Goal: Navigation & Orientation: Understand site structure

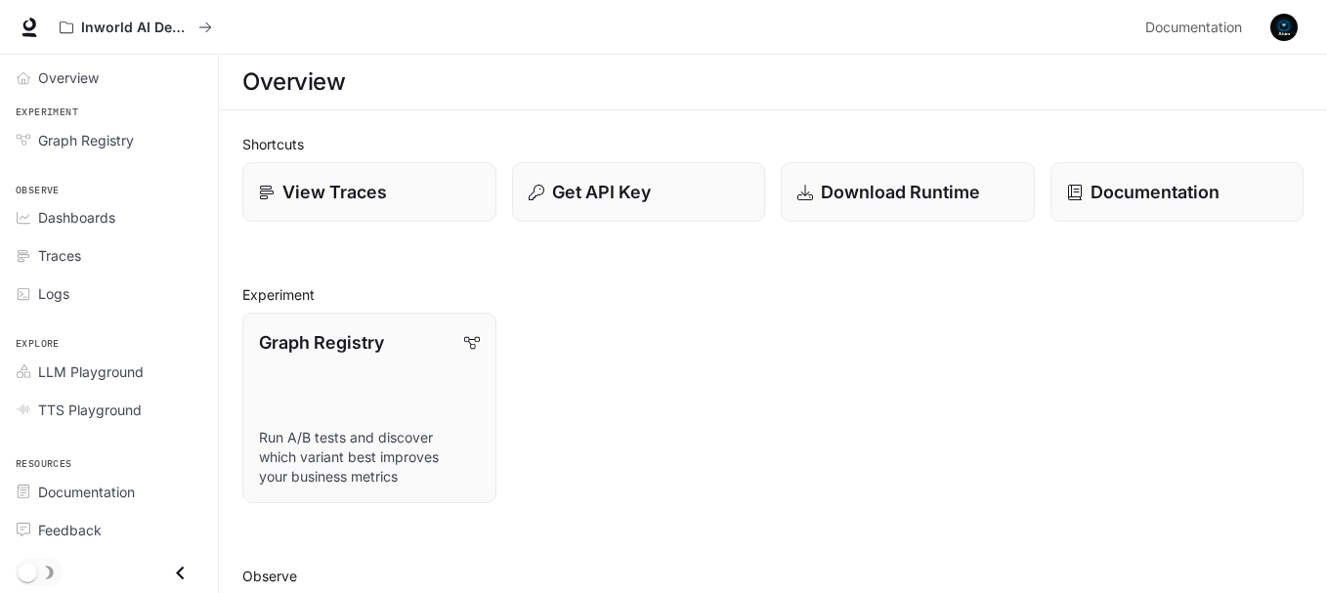
click at [986, 400] on div "Graph Registry Run A/B tests and discover which variant best improves your busi…" at bounding box center [765, 400] width 1077 height 206
click at [94, 149] on span "Graph Registry" at bounding box center [86, 140] width 96 height 21
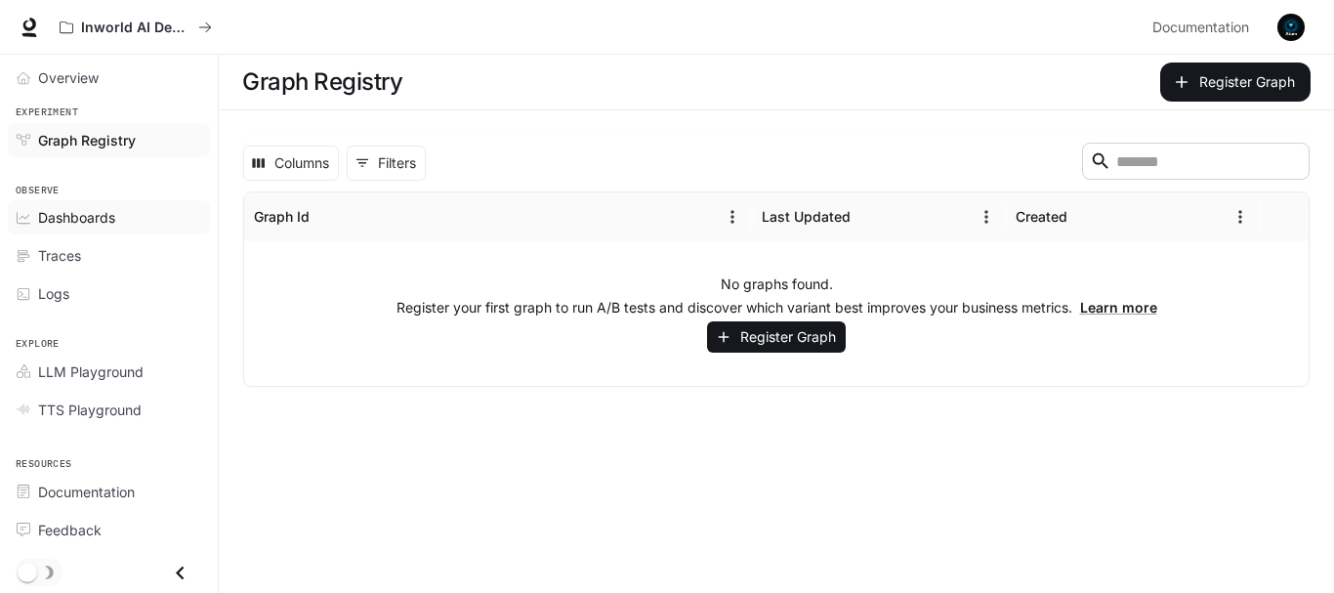
click at [86, 222] on span "Dashboards" at bounding box center [76, 217] width 77 height 21
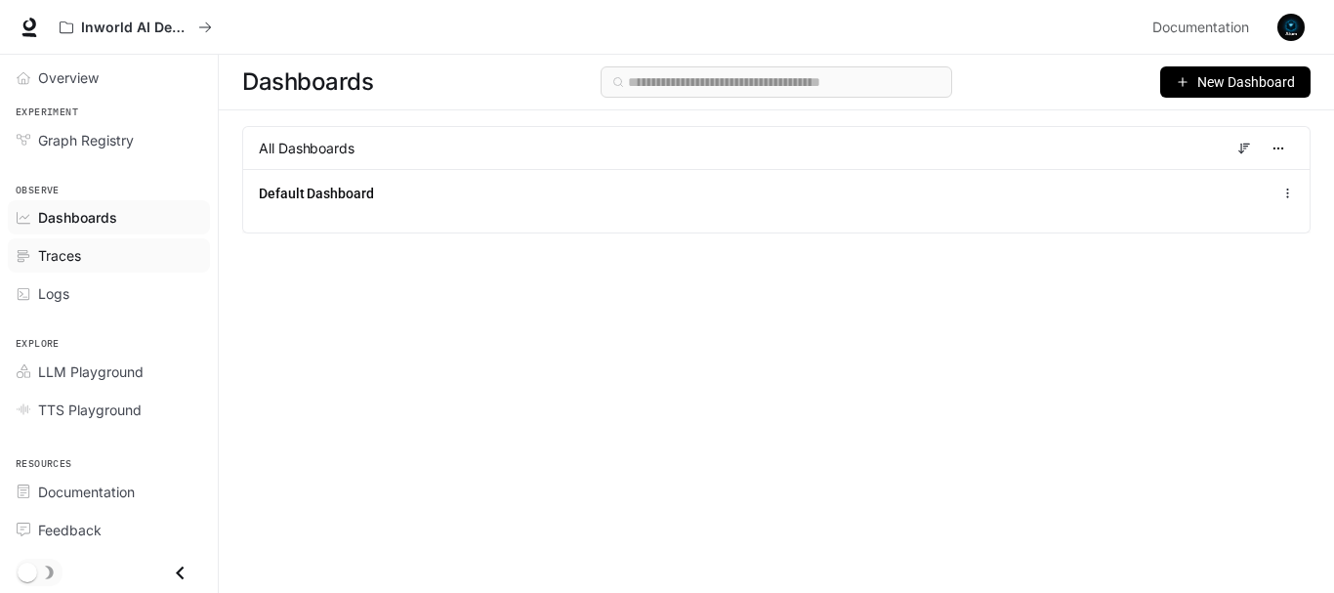
click at [75, 253] on span "Traces" at bounding box center [59, 255] width 43 height 21
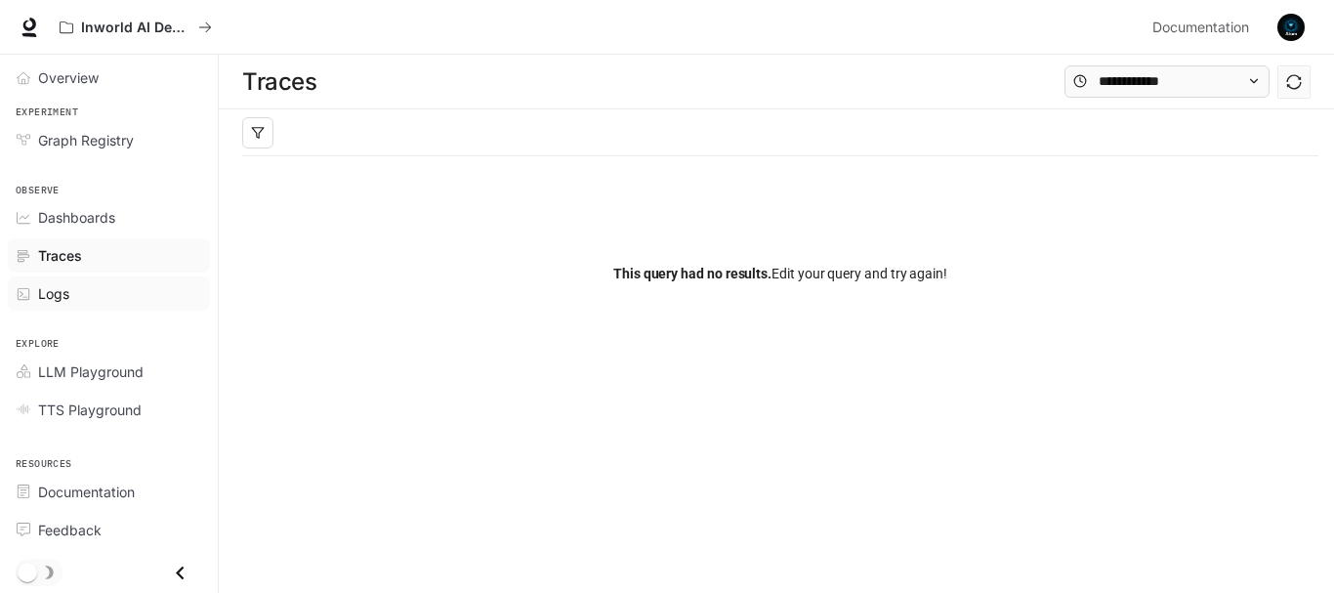
click at [64, 297] on span "Logs" at bounding box center [53, 293] width 31 height 21
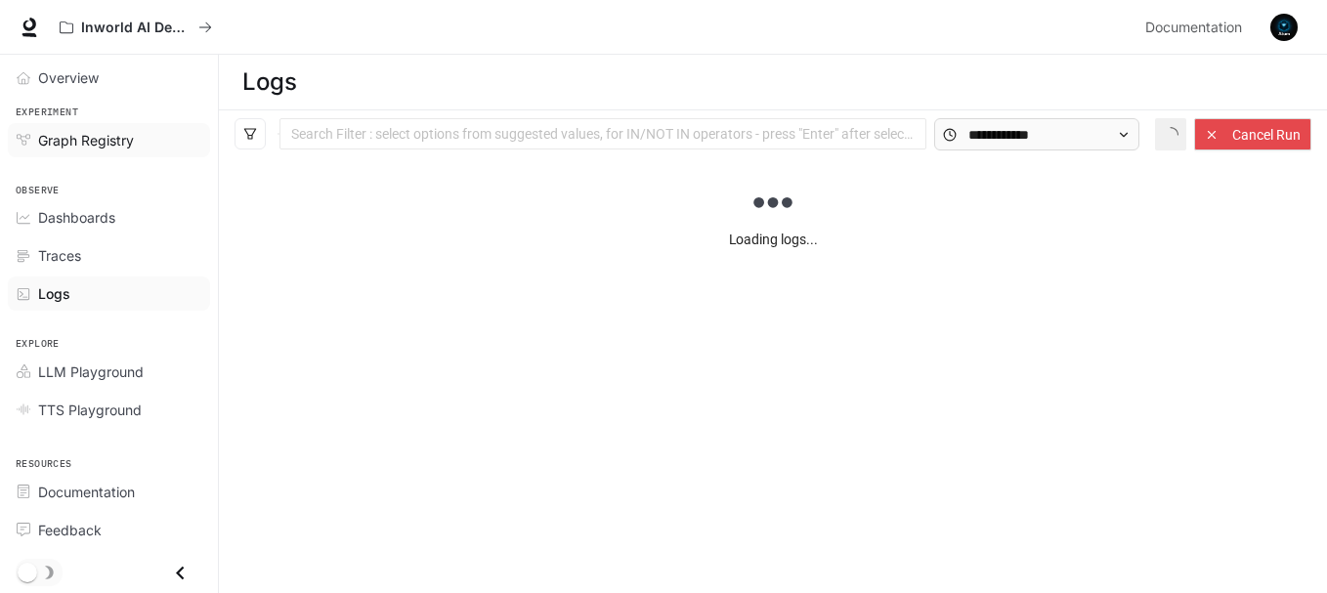
click at [91, 144] on span "Graph Registry" at bounding box center [86, 140] width 96 height 21
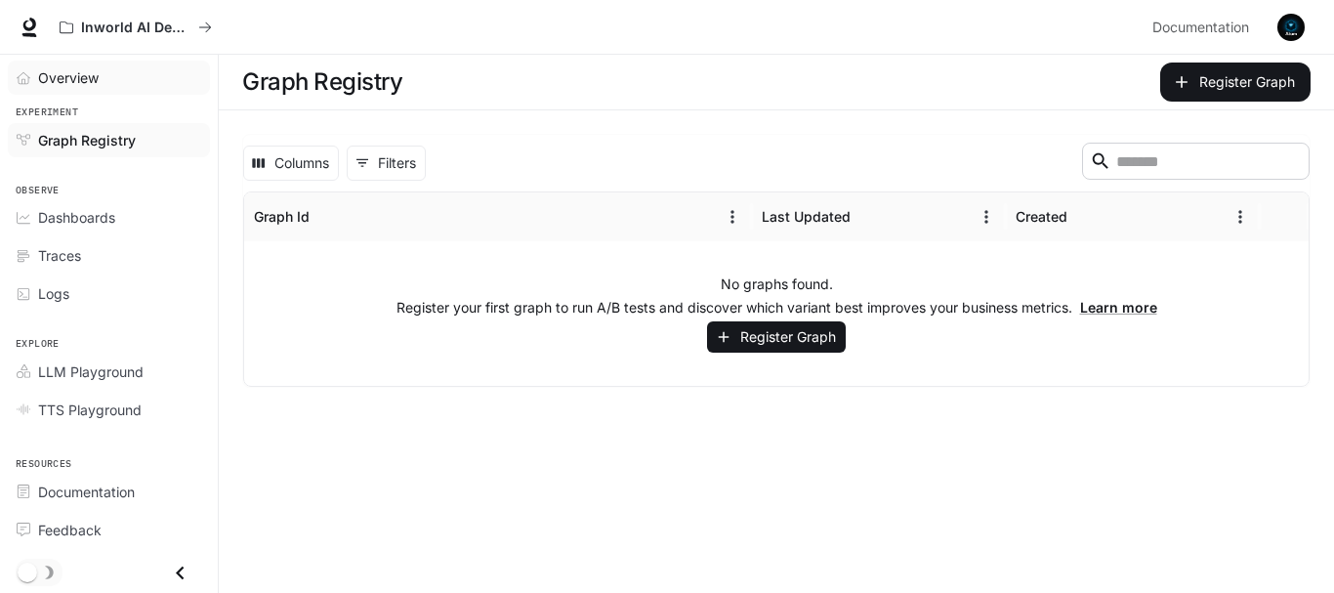
click at [72, 80] on span "Overview" at bounding box center [68, 77] width 61 height 21
